Goal: Find specific page/section: Find specific page/section

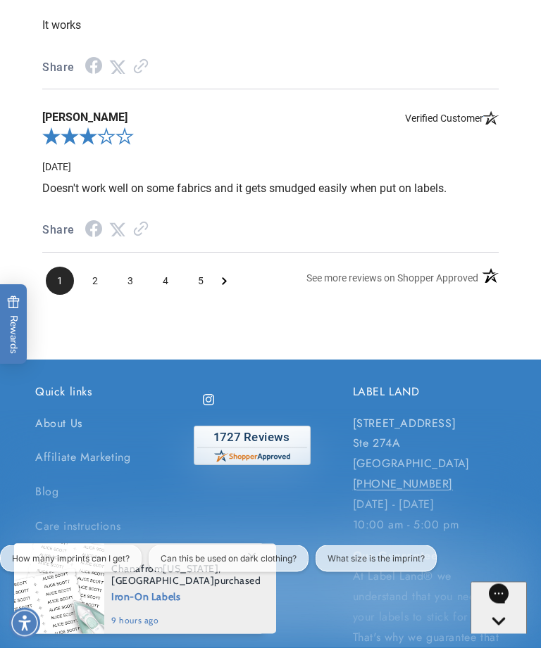
scroll to position [3546, 0]
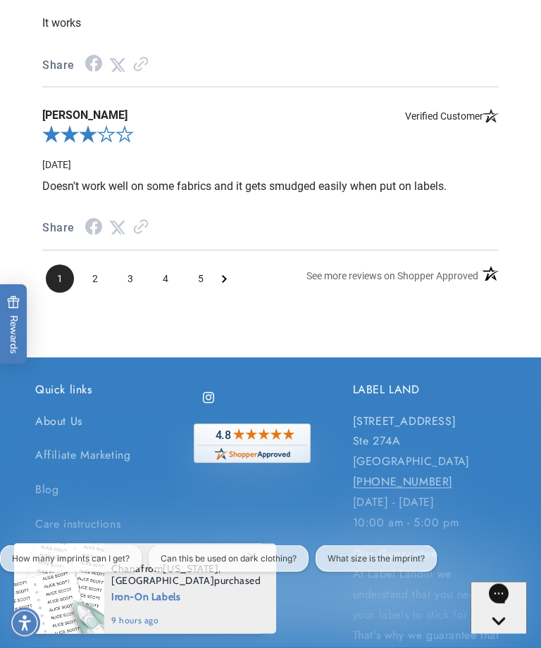
click at [99, 265] on span "2" at bounding box center [95, 279] width 28 height 28
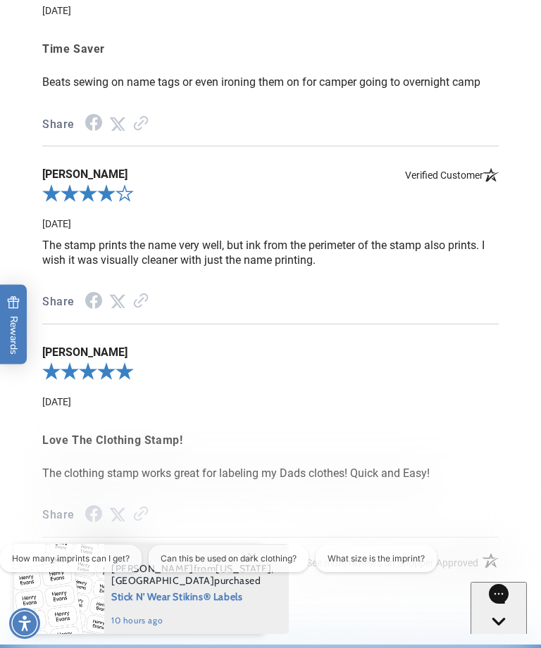
scroll to position [3281, 0]
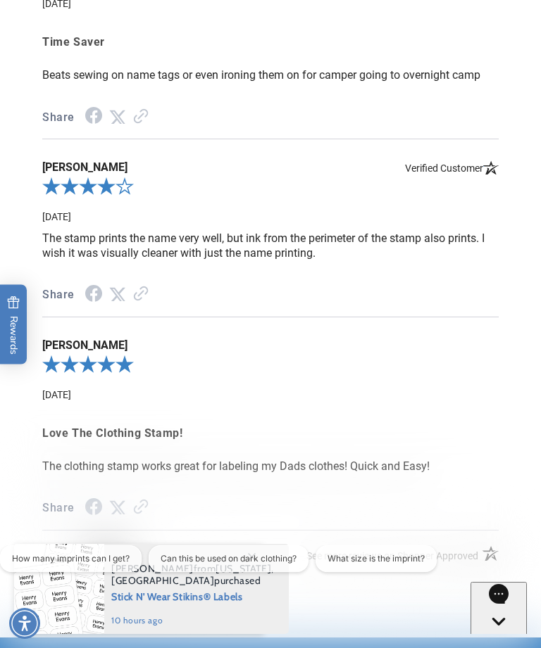
click at [143, 545] on span "3" at bounding box center [142, 559] width 28 height 28
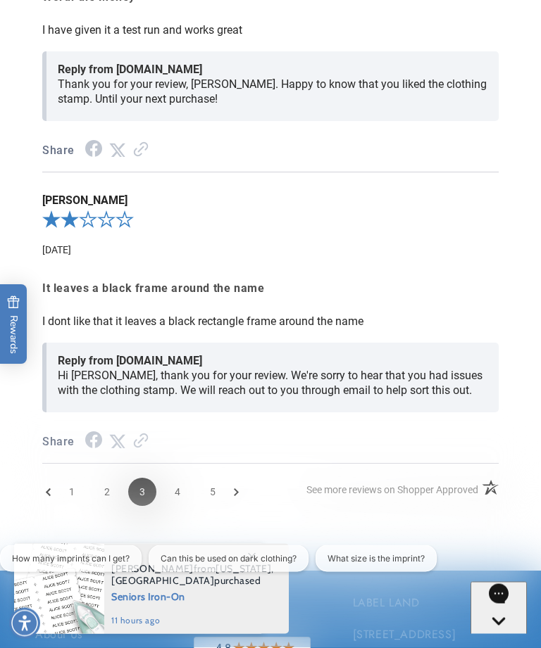
scroll to position [3618, 0]
click at [170, 477] on span "4" at bounding box center [177, 491] width 28 height 28
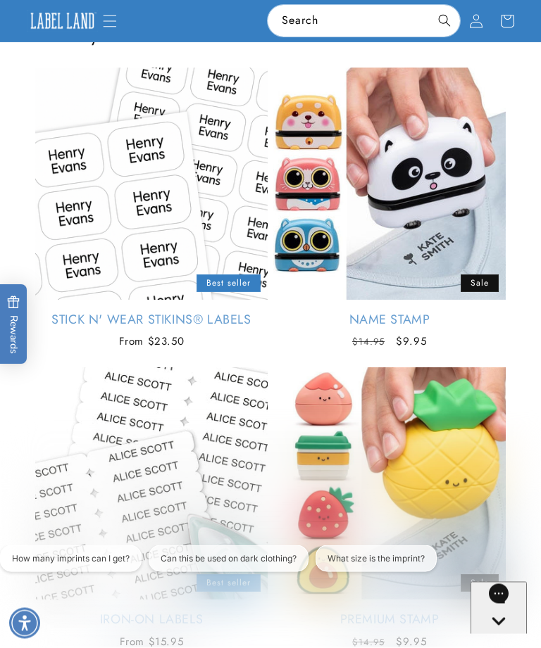
scroll to position [2305, 0]
click at [111, 24] on icon "Menu" at bounding box center [110, 21] width 14 height 14
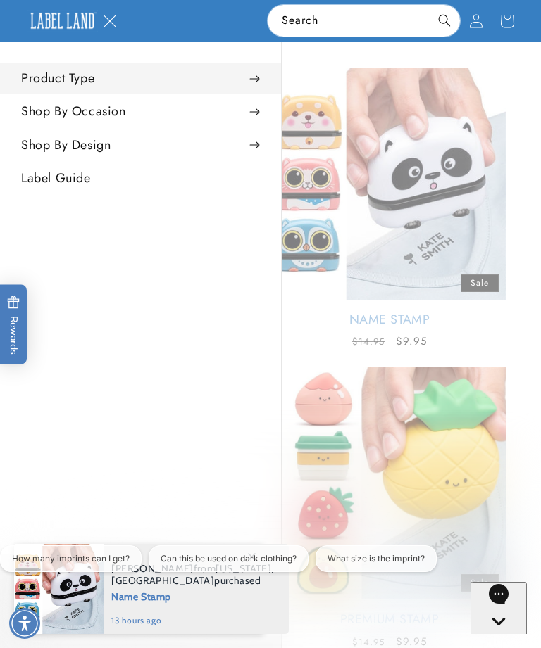
click at [261, 75] on summary "Product Type" at bounding box center [140, 79] width 281 height 32
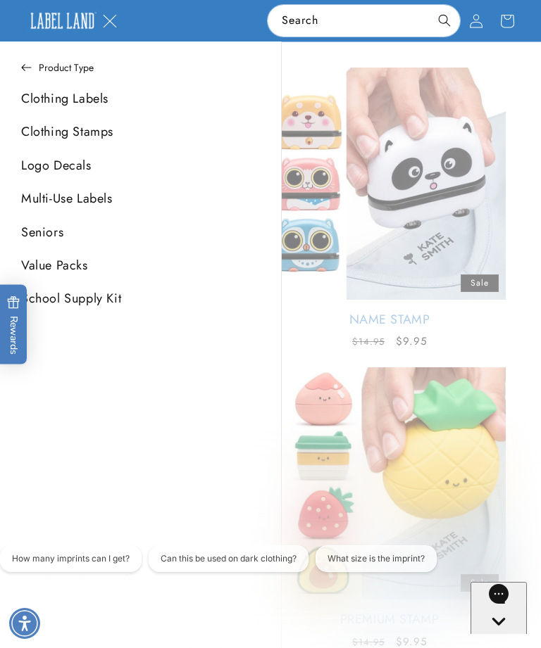
click at [103, 128] on link "Clothing Stamps" at bounding box center [140, 132] width 281 height 32
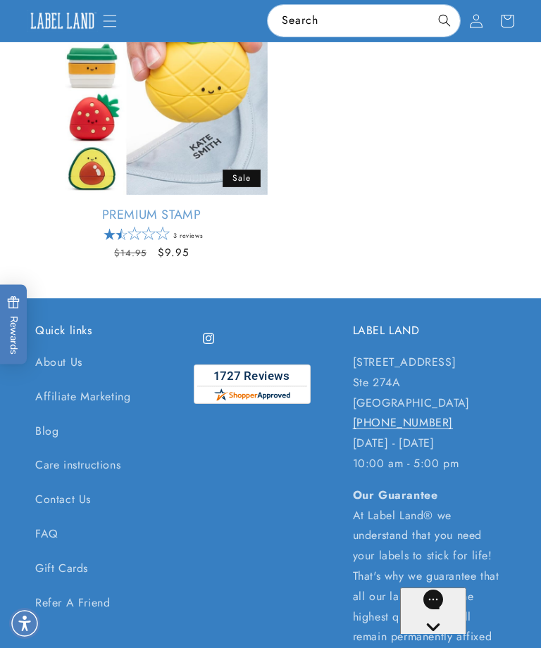
scroll to position [689, 0]
